Goal: Task Accomplishment & Management: Manage account settings

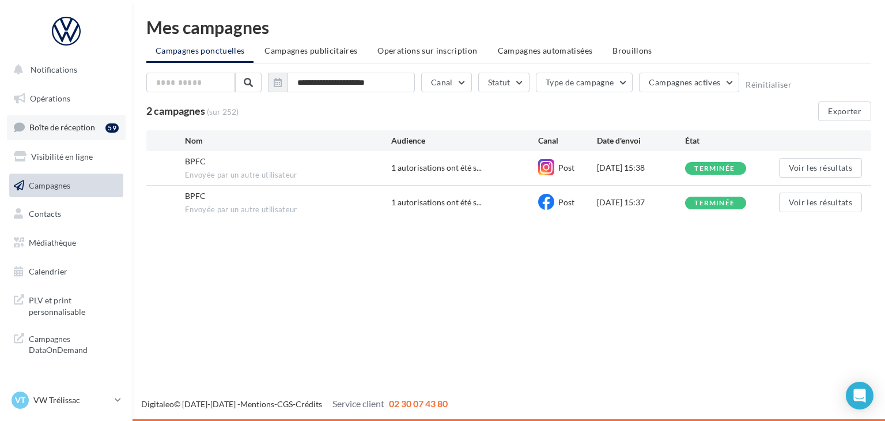
click at [104, 127] on link "Boîte de réception 59" at bounding box center [66, 127] width 119 height 25
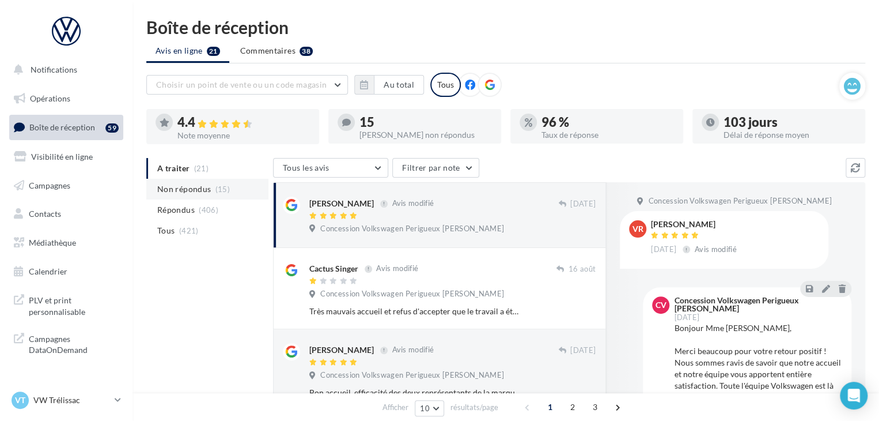
click at [225, 188] on span "(15)" at bounding box center [222, 188] width 14 height 9
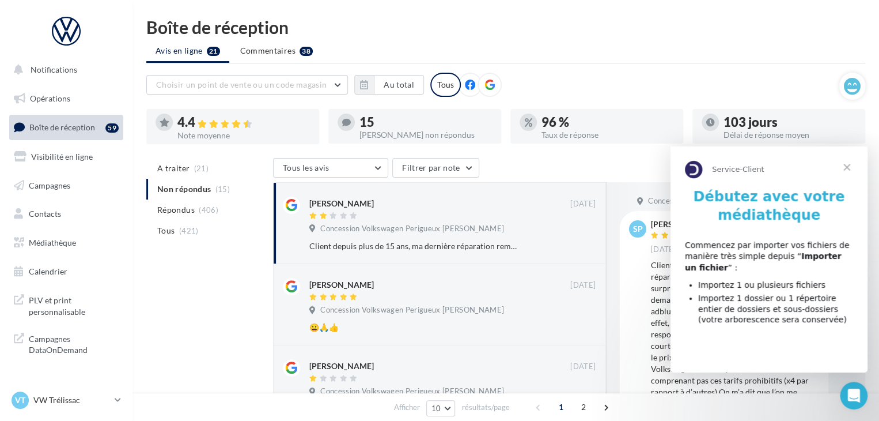
click at [853, 165] on span "Fermer" at bounding box center [846, 166] width 41 height 41
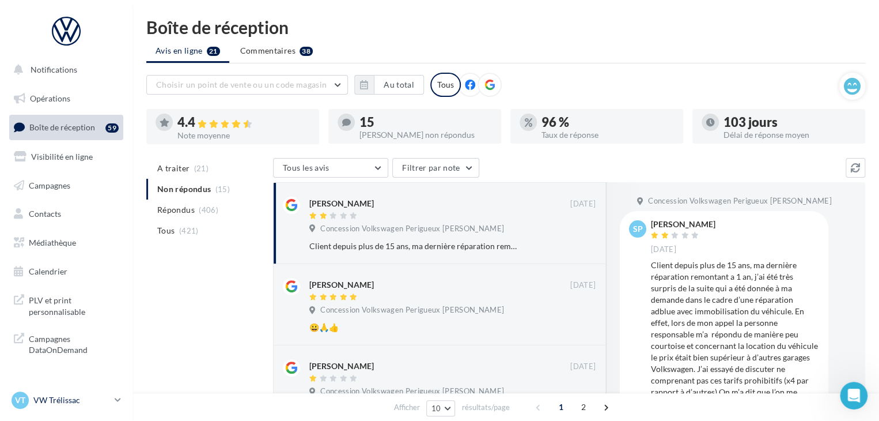
click at [96, 395] on p "VW Trélissac" at bounding box center [71, 400] width 77 height 12
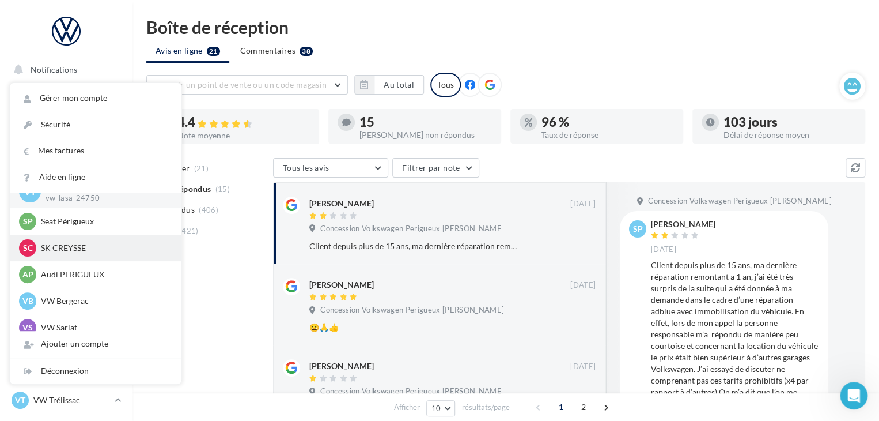
scroll to position [26, 0]
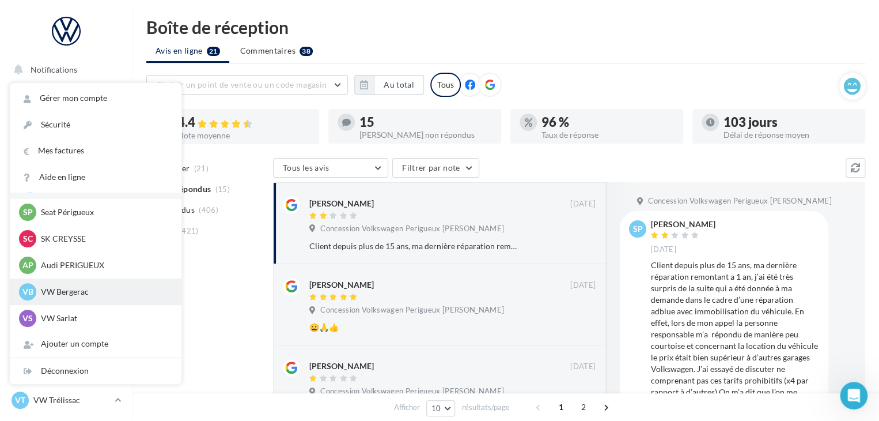
click at [97, 287] on p "VW Bergerac" at bounding box center [104, 292] width 127 height 12
